Goal: Transaction & Acquisition: Download file/media

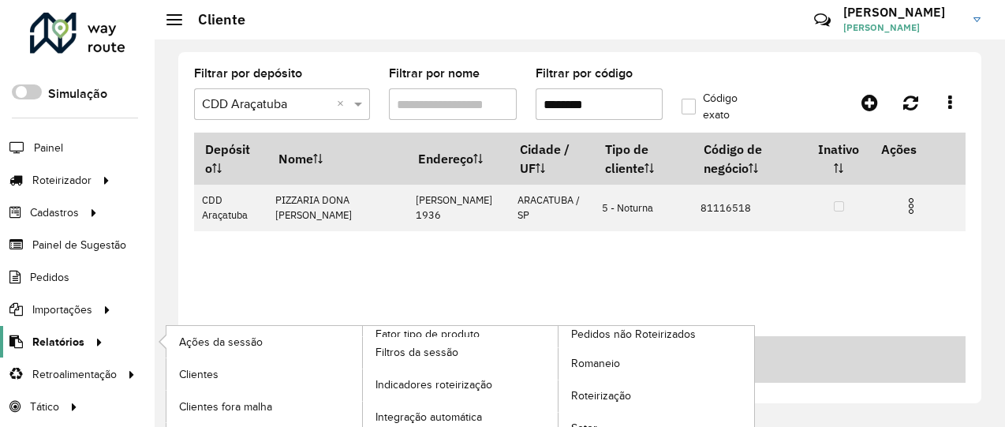
click at [99, 343] on icon at bounding box center [96, 341] width 13 height 24
click at [215, 374] on span "Clientes" at bounding box center [200, 374] width 43 height 17
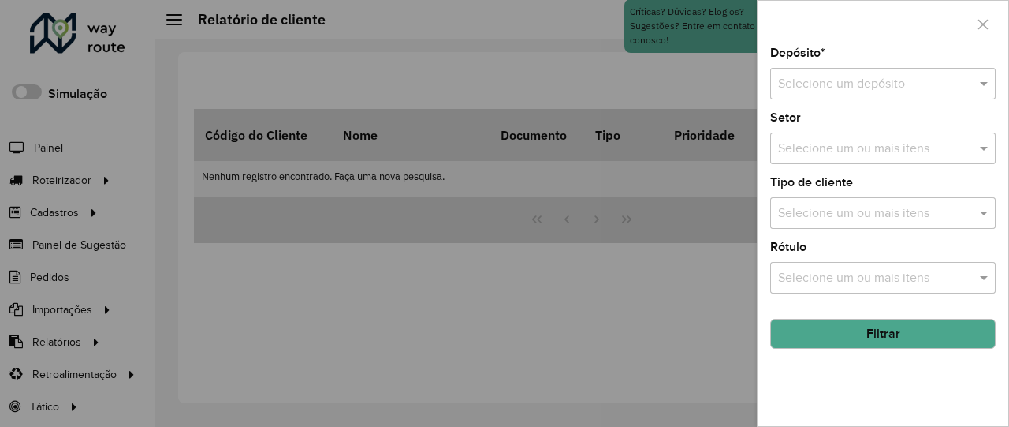
click at [899, 86] on input "text" at bounding box center [867, 84] width 178 height 19
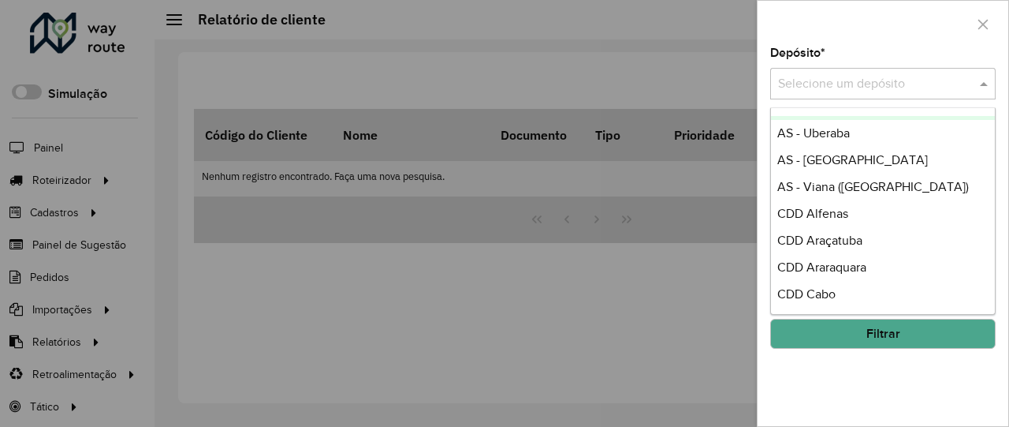
scroll to position [315, 0]
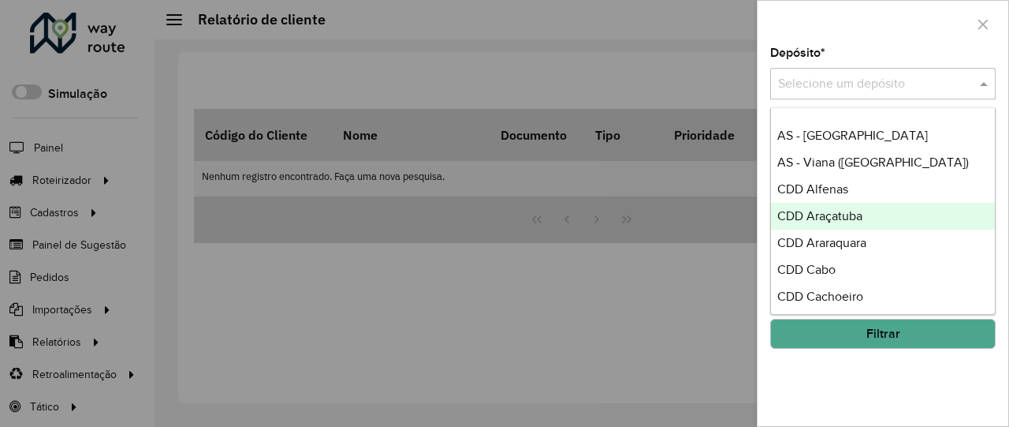
click at [882, 214] on div "CDD Araçatuba" at bounding box center [883, 216] width 225 height 27
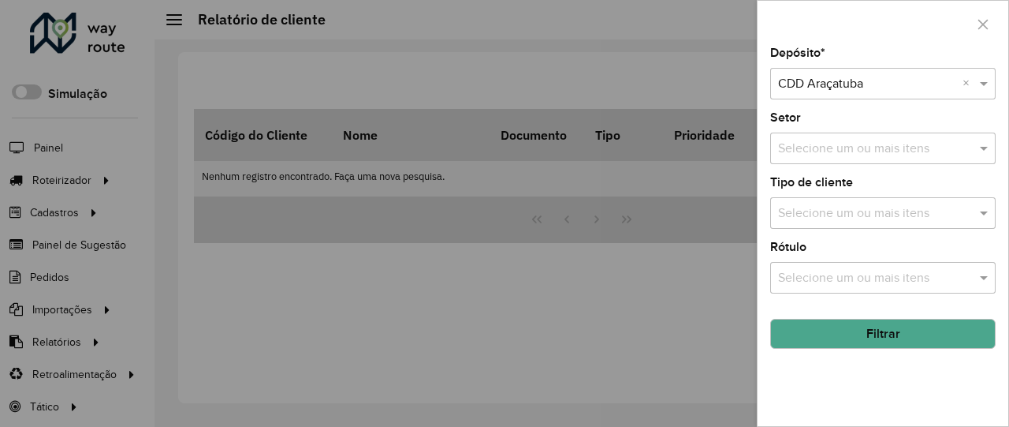
click at [915, 328] on button "Filtrar" at bounding box center [883, 334] width 226 height 30
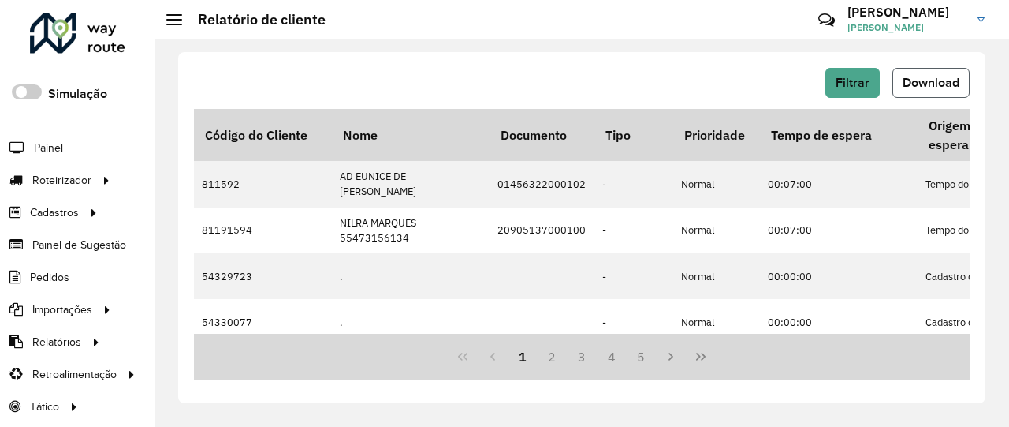
click at [934, 82] on span "Download" at bounding box center [931, 82] width 57 height 13
click at [848, 84] on span "Filtrar" at bounding box center [853, 82] width 34 height 13
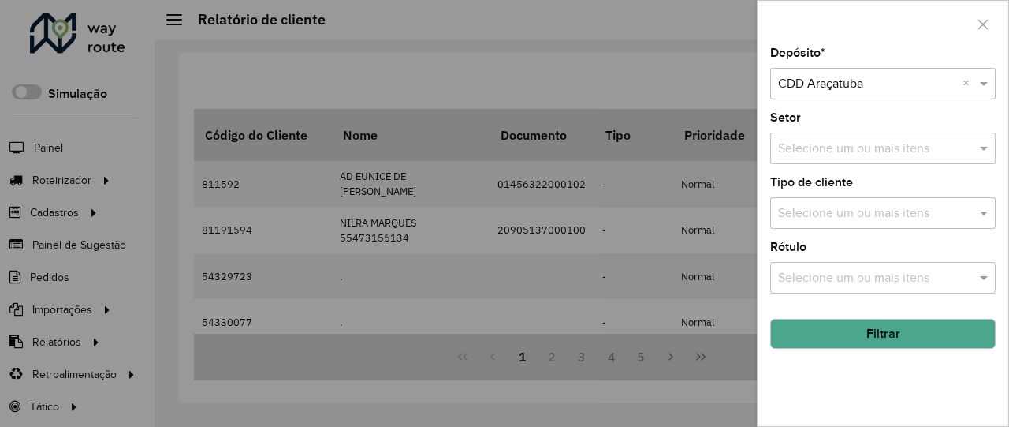
click at [914, 88] on input "text" at bounding box center [867, 84] width 178 height 19
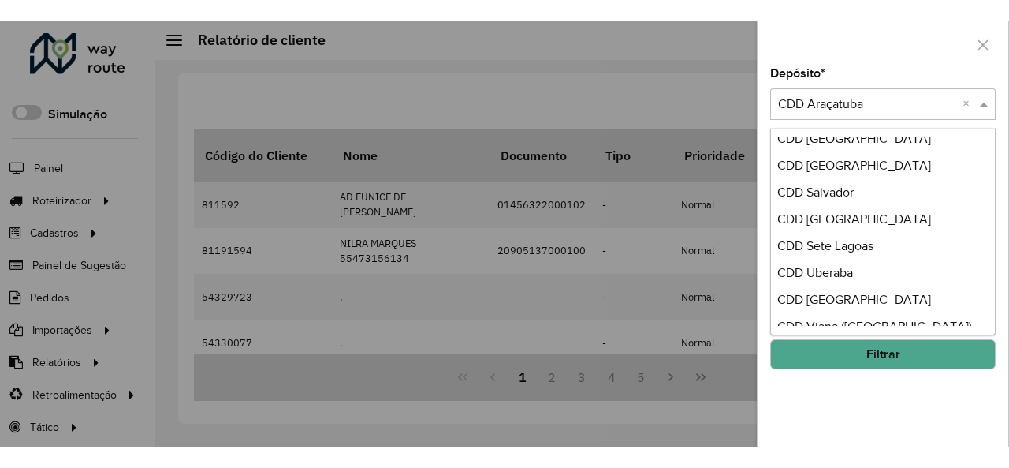
scroll to position [856, 0]
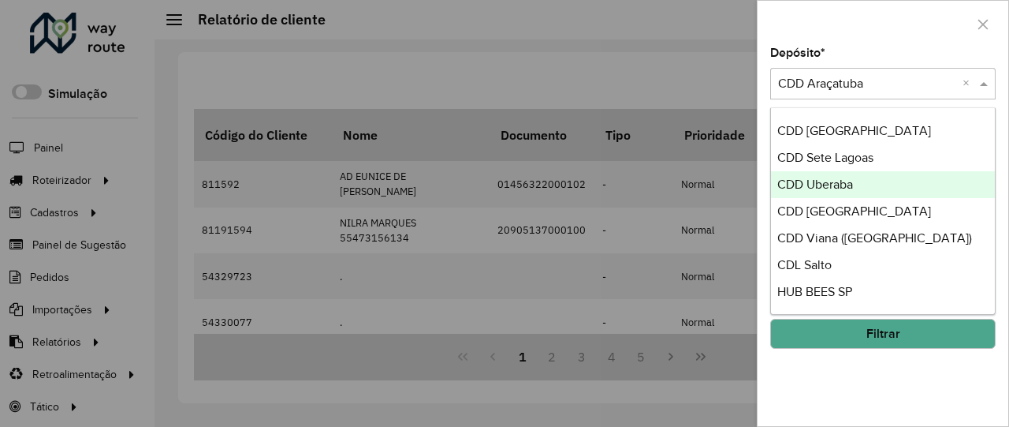
click at [868, 181] on div "CDD Uberaba" at bounding box center [883, 184] width 225 height 27
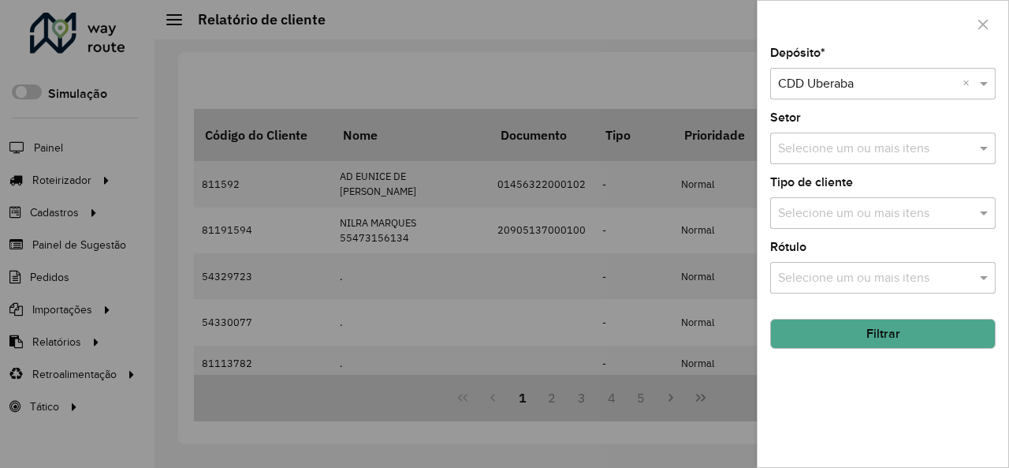
click at [937, 328] on button "Filtrar" at bounding box center [883, 334] width 226 height 30
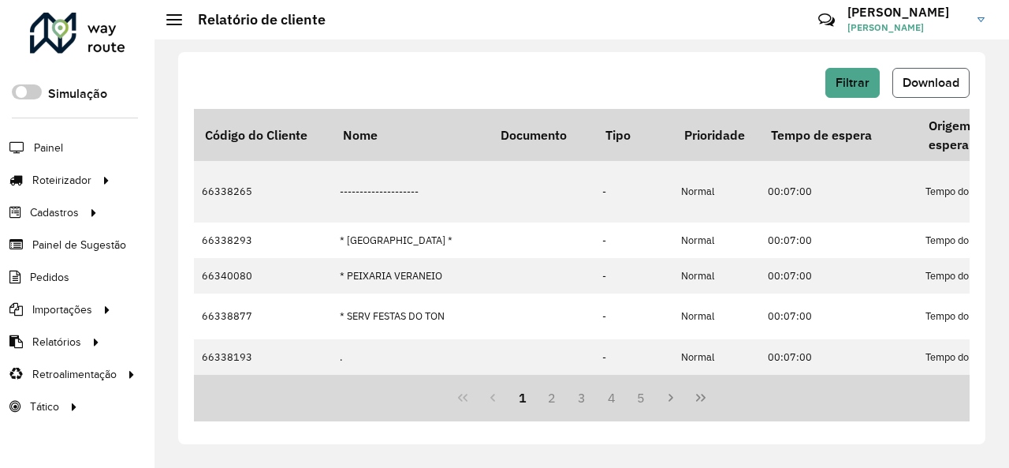
click at [932, 85] on span "Download" at bounding box center [931, 82] width 57 height 13
click at [841, 80] on span "Filtrar" at bounding box center [853, 82] width 34 height 13
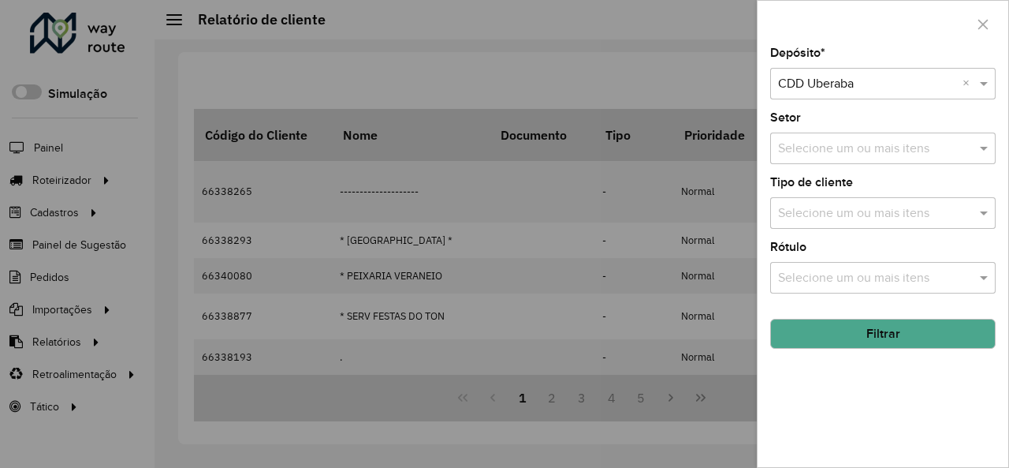
click at [934, 88] on input "text" at bounding box center [867, 84] width 178 height 19
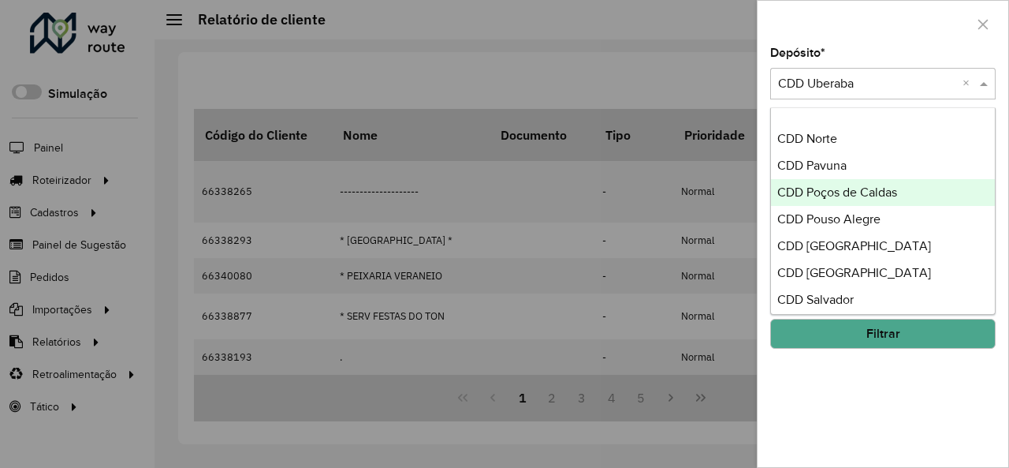
scroll to position [710, 0]
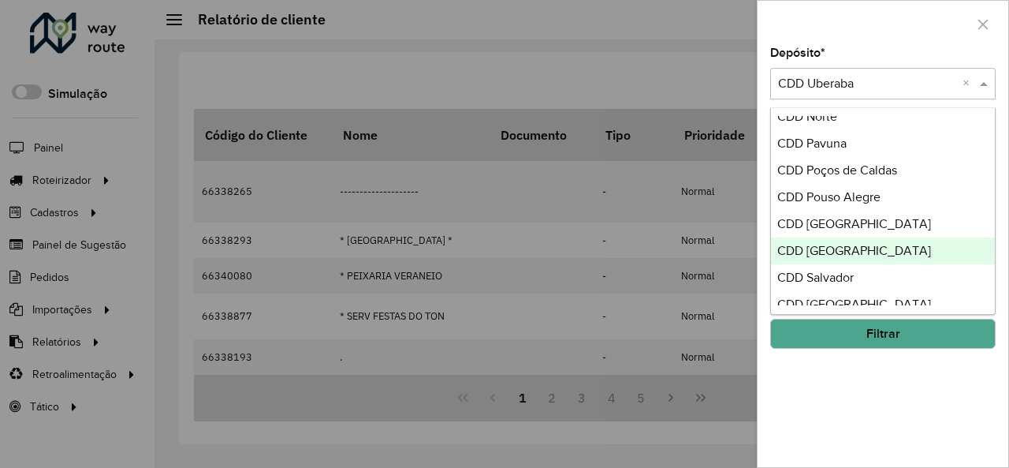
click at [876, 245] on span "CDD [GEOGRAPHIC_DATA]" at bounding box center [854, 250] width 154 height 13
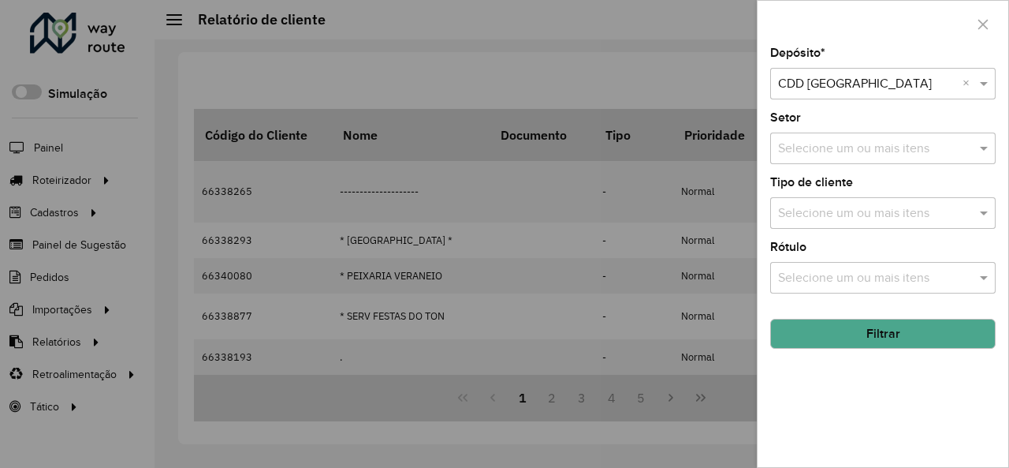
click at [900, 338] on button "Filtrar" at bounding box center [883, 334] width 226 height 30
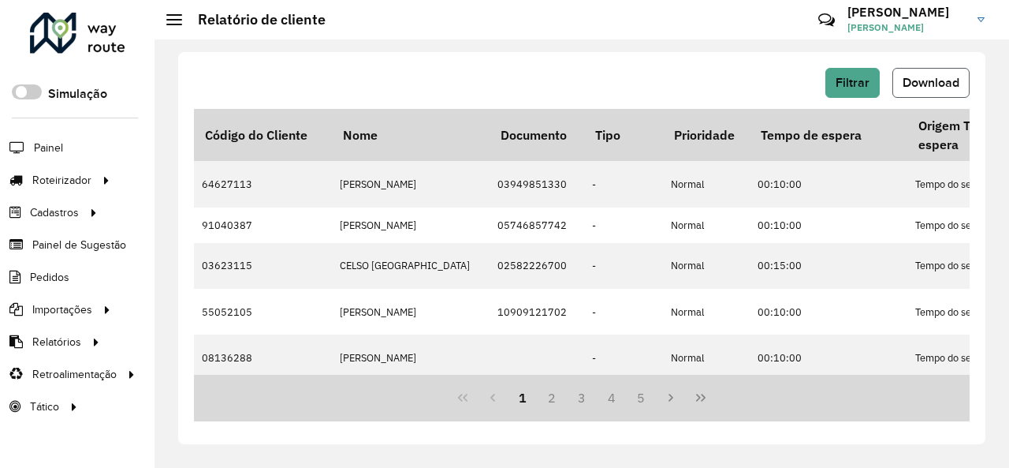
click at [940, 71] on button "Download" at bounding box center [931, 83] width 77 height 30
